Goal: Transaction & Acquisition: Purchase product/service

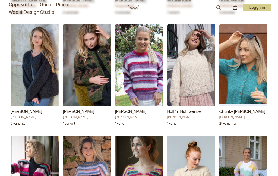
scroll to position [900, 0]
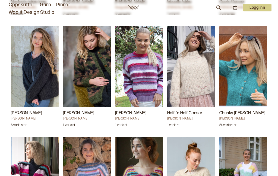
click at [244, 80] on img "Chunky Misty Jakke" at bounding box center [246, 66] width 54 height 81
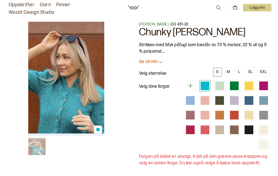
click at [245, 99] on div at bounding box center [249, 100] width 9 height 9
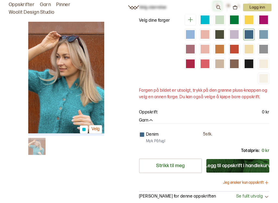
scroll to position [93, 0]
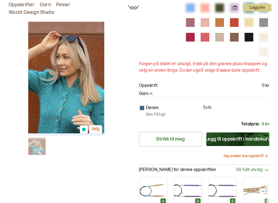
click at [150, 112] on p "Myk Påfugl" at bounding box center [155, 114] width 19 height 5
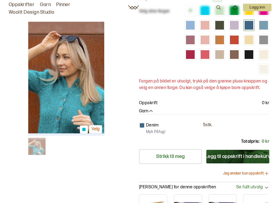
scroll to position [75, 0]
click at [231, 150] on button "Legg til oppskrift i handlekurv" at bounding box center [237, 157] width 63 height 14
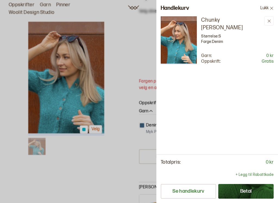
click at [268, 23] on button at bounding box center [268, 20] width 9 height 9
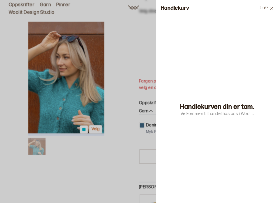
click at [270, 11] on button "Lukk" at bounding box center [267, 8] width 22 height 16
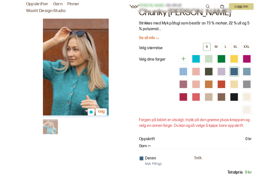
scroll to position [0, 0]
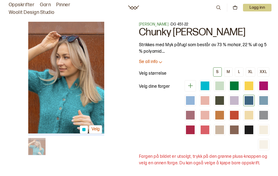
click at [238, 70] on div "L" at bounding box center [239, 71] width 2 height 5
click at [227, 72] on button "M" at bounding box center [228, 71] width 9 height 9
click at [259, 100] on div at bounding box center [263, 100] width 9 height 9
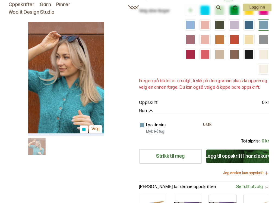
scroll to position [75, 0]
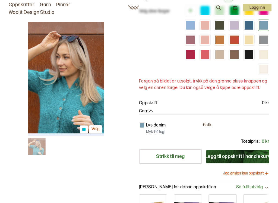
click at [209, 122] on p "6 stk." at bounding box center [207, 125] width 9 height 6
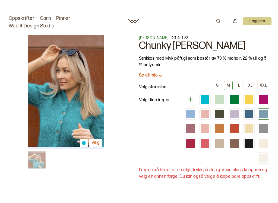
scroll to position [6, 0]
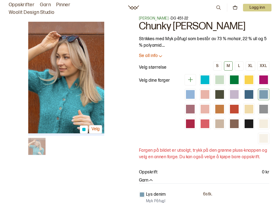
click at [259, 80] on div at bounding box center [263, 79] width 9 height 9
click at [195, 90] on div at bounding box center [190, 94] width 9 height 9
click at [215, 82] on div at bounding box center [219, 79] width 9 height 9
click at [195, 105] on div at bounding box center [190, 109] width 9 height 9
click at [209, 119] on div at bounding box center [205, 123] width 9 height 9
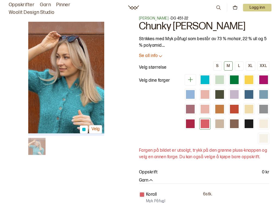
click at [201, 84] on div at bounding box center [205, 79] width 9 height 9
click at [187, 82] on icon at bounding box center [190, 79] width 7 height 7
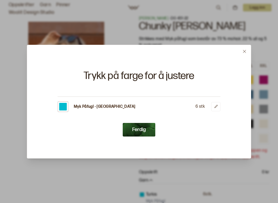
click at [140, 127] on button "Ferdig" at bounding box center [139, 130] width 33 height 14
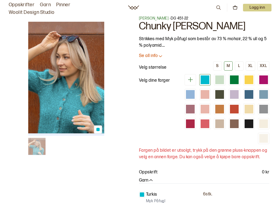
click at [259, 94] on div at bounding box center [263, 94] width 9 height 9
click at [187, 82] on icon at bounding box center [190, 79] width 7 height 7
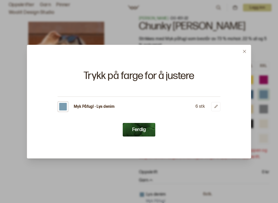
click at [144, 129] on button "Ferdig" at bounding box center [139, 130] width 33 height 14
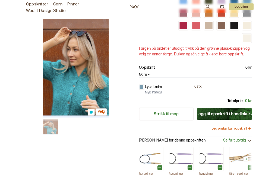
scroll to position [100, 0]
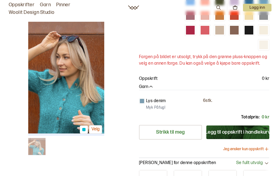
click at [168, 125] on link "Strikk til meg" at bounding box center [170, 132] width 63 height 15
click at [212, 98] on div "Lys denim 6 stk. Myk Påfugl" at bounding box center [204, 104] width 130 height 13
click at [205, 98] on p "6 stk." at bounding box center [207, 101] width 9 height 6
click at [156, 98] on p "Lys denim" at bounding box center [156, 101] width 20 height 7
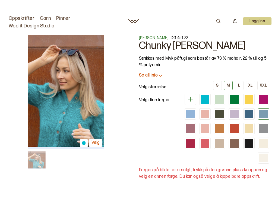
scroll to position [70, 0]
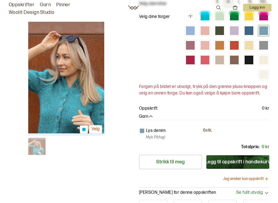
click at [211, 128] on p "6 stk." at bounding box center [207, 131] width 9 height 6
click at [263, 128] on div "[PERSON_NAME] - DG 451-22 Chunky [PERSON_NAME] med Myk påfugl som består av 73 …" at bounding box center [204, 73] width 130 height 243
click at [265, 144] on p "0 kr" at bounding box center [266, 147] width 8 height 7
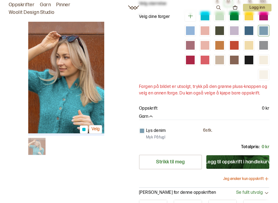
click at [210, 128] on p "6 stk." at bounding box center [207, 131] width 9 height 6
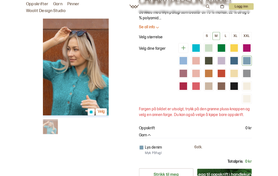
scroll to position [0, 0]
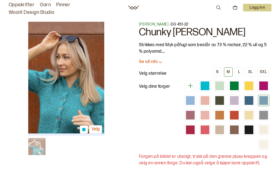
click at [259, 100] on div at bounding box center [263, 100] width 9 height 9
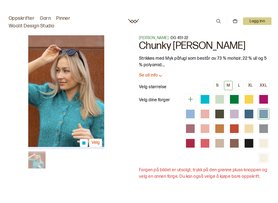
scroll to position [24, 0]
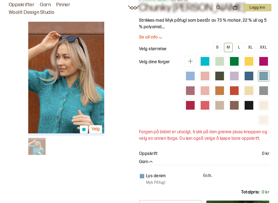
click at [259, 78] on div at bounding box center [263, 76] width 9 height 9
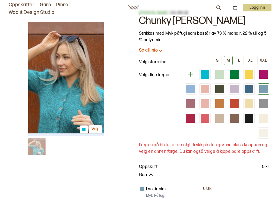
scroll to position [0, 0]
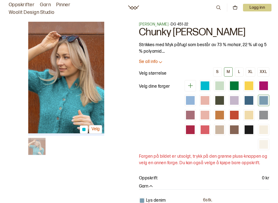
click at [71, 68] on img at bounding box center [66, 79] width 76 height 114
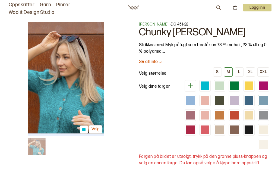
click at [220, 5] on icon at bounding box center [218, 8] width 6 height 6
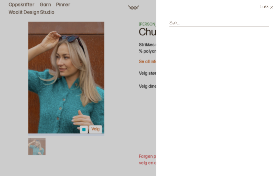
click at [187, 21] on input "Søk..." at bounding box center [219, 23] width 100 height 7
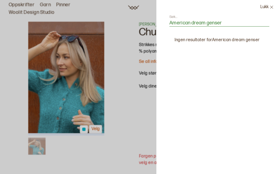
type input "American dream genser"
click at [264, 8] on button "Lukk" at bounding box center [267, 7] width 22 height 14
